Goal: Information Seeking & Learning: Learn about a topic

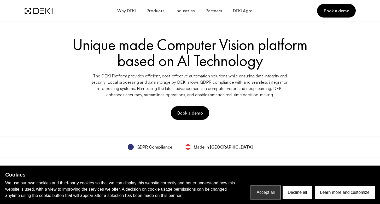
click at [265, 189] on button "Accept all" at bounding box center [265, 192] width 28 height 13
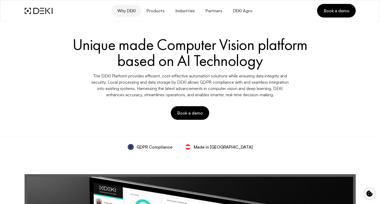
click at [128, 13] on span "Why DEKI" at bounding box center [126, 10] width 19 height 5
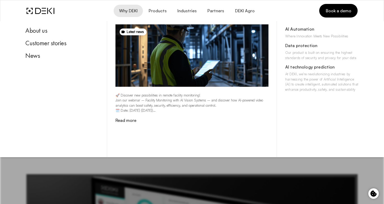
click at [42, 111] on div "About us Customer stories News" at bounding box center [64, 89] width 85 height 136
click at [50, 139] on div "About us Customer stories News" at bounding box center [64, 89] width 85 height 136
click at [83, 131] on div "About us Customer stories News" at bounding box center [64, 89] width 85 height 136
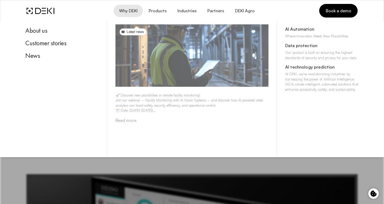
click at [136, 123] on link "Latest news 🚀 Discover new possibilities in remote facility monitoring! Join ou…" at bounding box center [191, 73] width 153 height 99
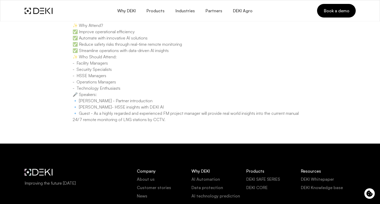
scroll to position [322, 0]
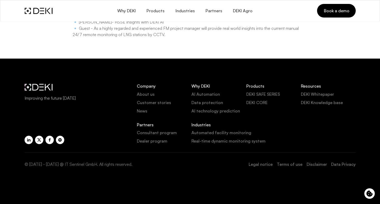
click at [154, 95] on link "About us" at bounding box center [164, 94] width 55 height 6
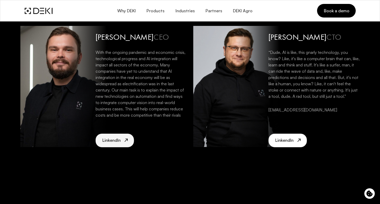
scroll to position [1100, 0]
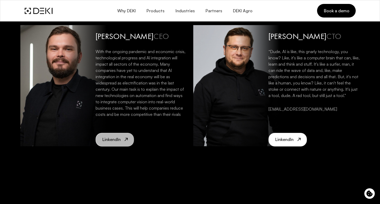
click at [116, 136] on link "LinkendIn" at bounding box center [115, 140] width 39 height 14
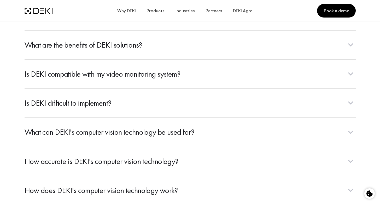
scroll to position [2139, 0]
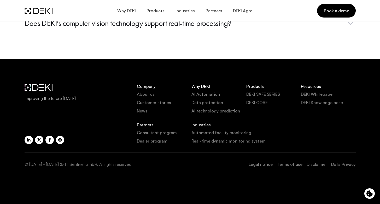
click at [141, 97] on link "About us" at bounding box center [164, 94] width 55 height 6
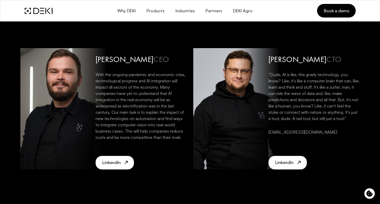
scroll to position [1078, 0]
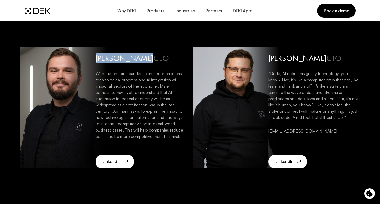
drag, startPoint x: 96, startPoint y: 57, endPoint x: 139, endPoint y: 57, distance: 43.4
click at [139, 57] on h3 "Denis Konorev CEO" at bounding box center [141, 58] width 91 height 10
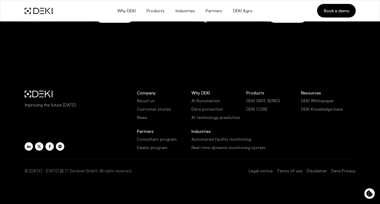
scroll to position [1230, 0]
